Goal: Check status: Check status

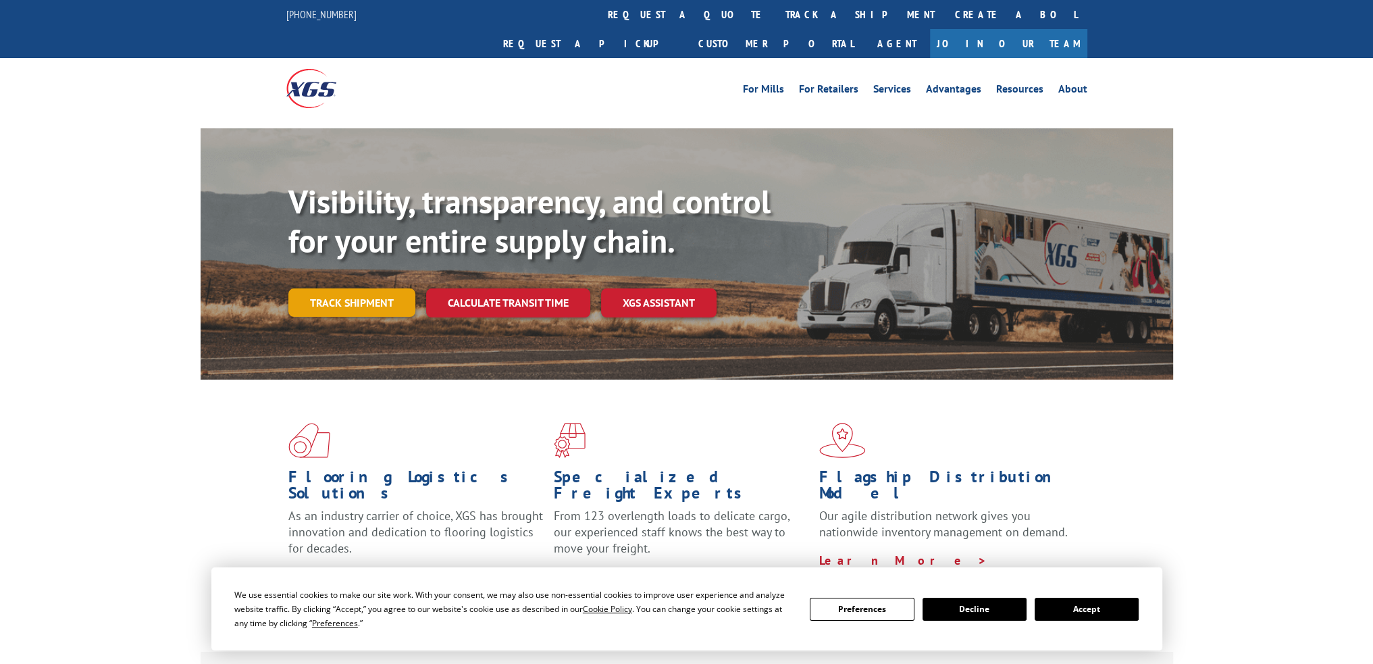
click at [379, 288] on link "Track shipment" at bounding box center [351, 302] width 127 height 28
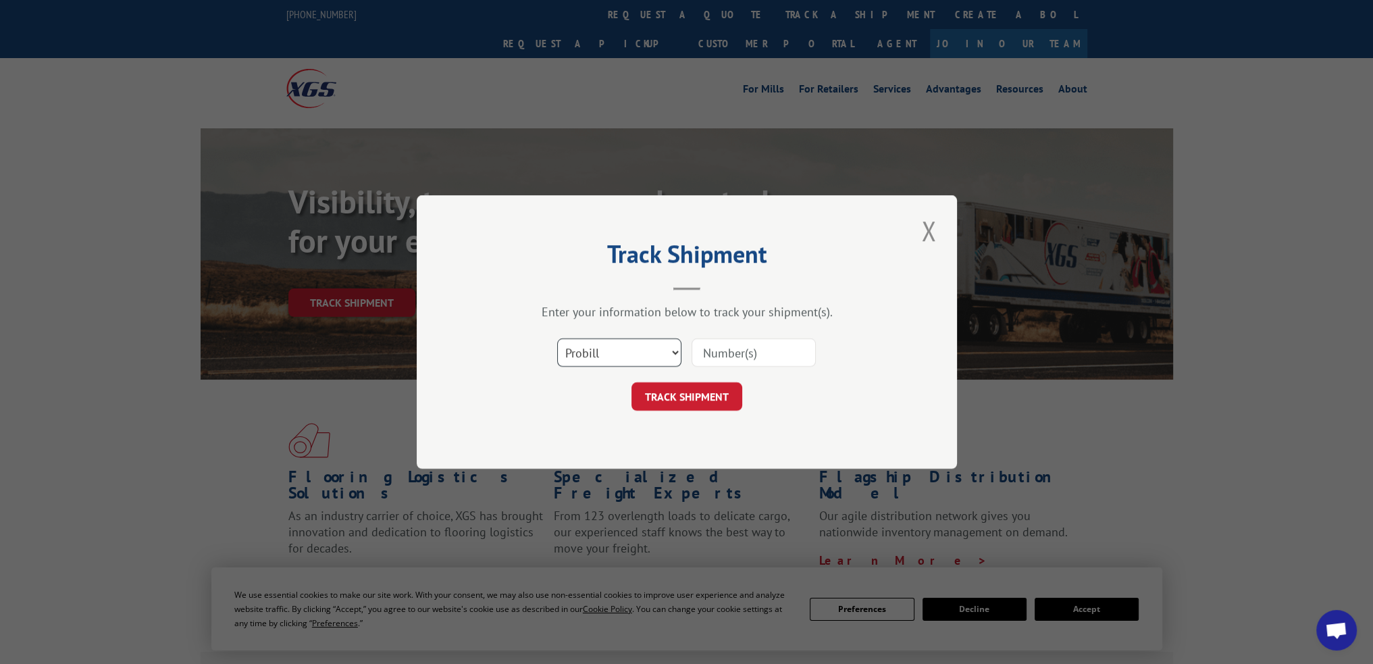
click at [634, 342] on select "Select category... Probill BOL PO" at bounding box center [619, 352] width 124 height 28
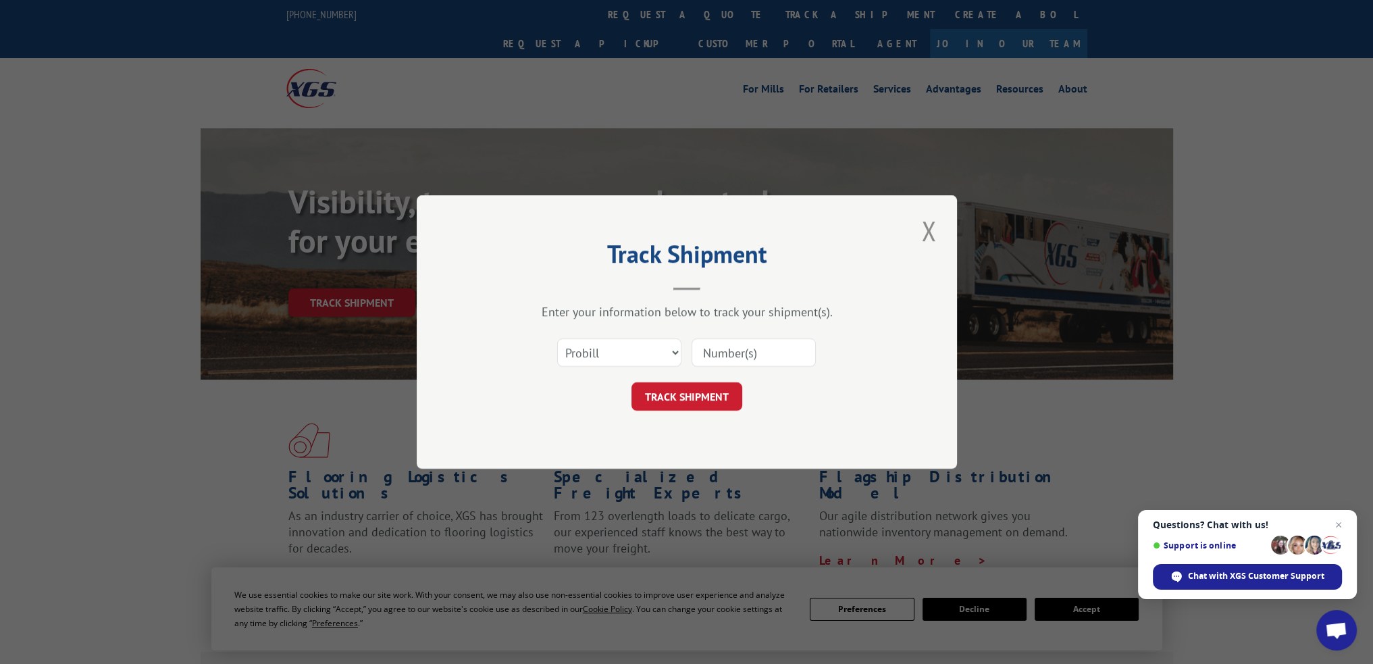
click at [748, 349] on input at bounding box center [754, 352] width 124 height 28
paste input "17059551"
type input "17059551"
click at [707, 395] on button "TRACK SHIPMENT" at bounding box center [687, 396] width 111 height 28
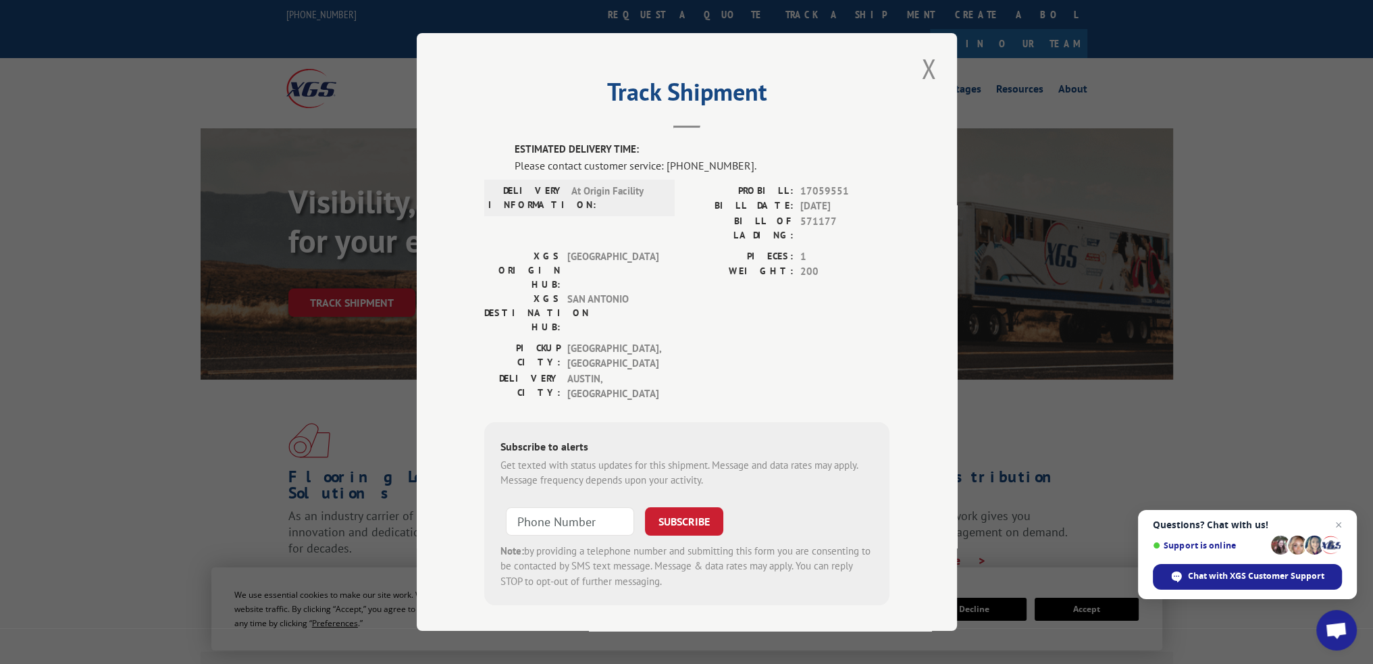
click at [819, 191] on span "17059551" at bounding box center [844, 192] width 89 height 16
drag, startPoint x: 735, startPoint y: 167, endPoint x: 667, endPoint y: 170, distance: 68.3
click at [667, 170] on div "Please contact customer service: [PHONE_NUMBER]." at bounding box center [702, 165] width 375 height 16
copy div "[PHONE_NUMBER]"
